Goal: Transaction & Acquisition: Book appointment/travel/reservation

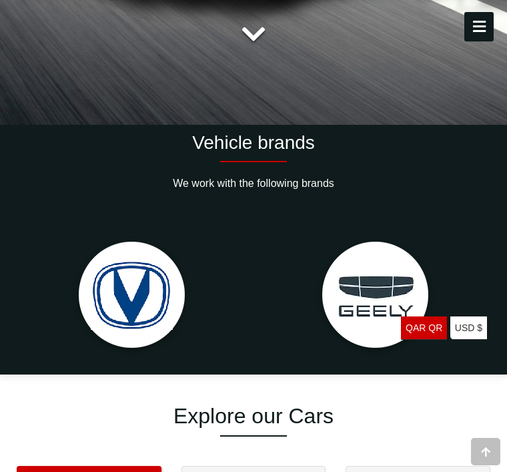
click at [139, 471] on button "Show all" at bounding box center [89, 478] width 145 height 25
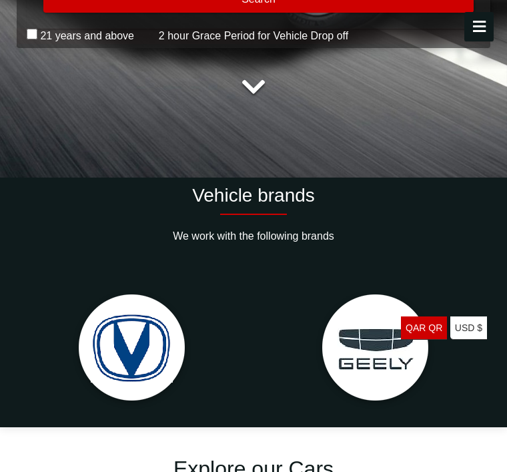
scroll to position [463, 0]
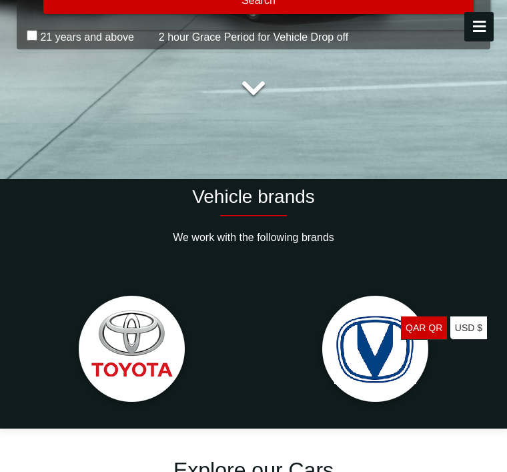
click at [127, 368] on img at bounding box center [131, 350] width 133 height 133
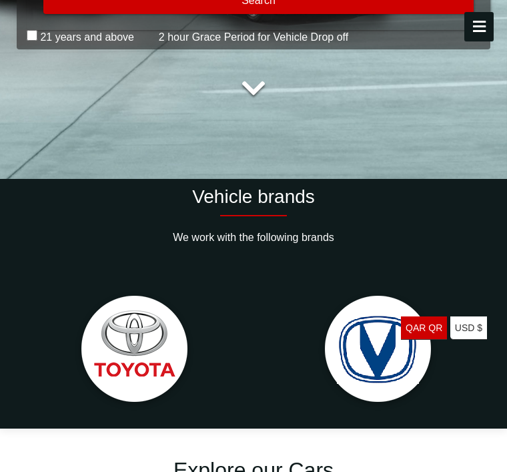
click at [408, 343] on img at bounding box center [378, 350] width 133 height 133
click at [425, 340] on link "QAR QR USA dollar" at bounding box center [424, 327] width 46 height 23
click at [431, 314] on img at bounding box center [378, 350] width 133 height 133
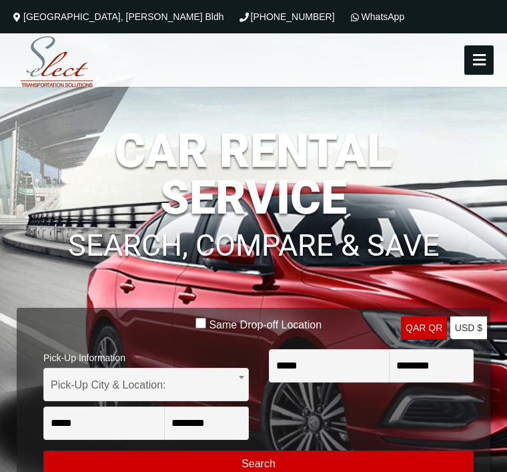
click at [462, 338] on link "USD $ Europian Euro" at bounding box center [468, 327] width 37 height 23
click at [418, 389] on ul "QAR QR USA dollar USD $ Europian Euro" at bounding box center [444, 389] width 86 height 147
click at [426, 370] on ul "QAR QR USA dollar USD $ Europian Euro" at bounding box center [444, 389] width 86 height 147
click at [227, 460] on button "Modify Search" at bounding box center [258, 463] width 430 height 27
